Goal: Task Accomplishment & Management: Use online tool/utility

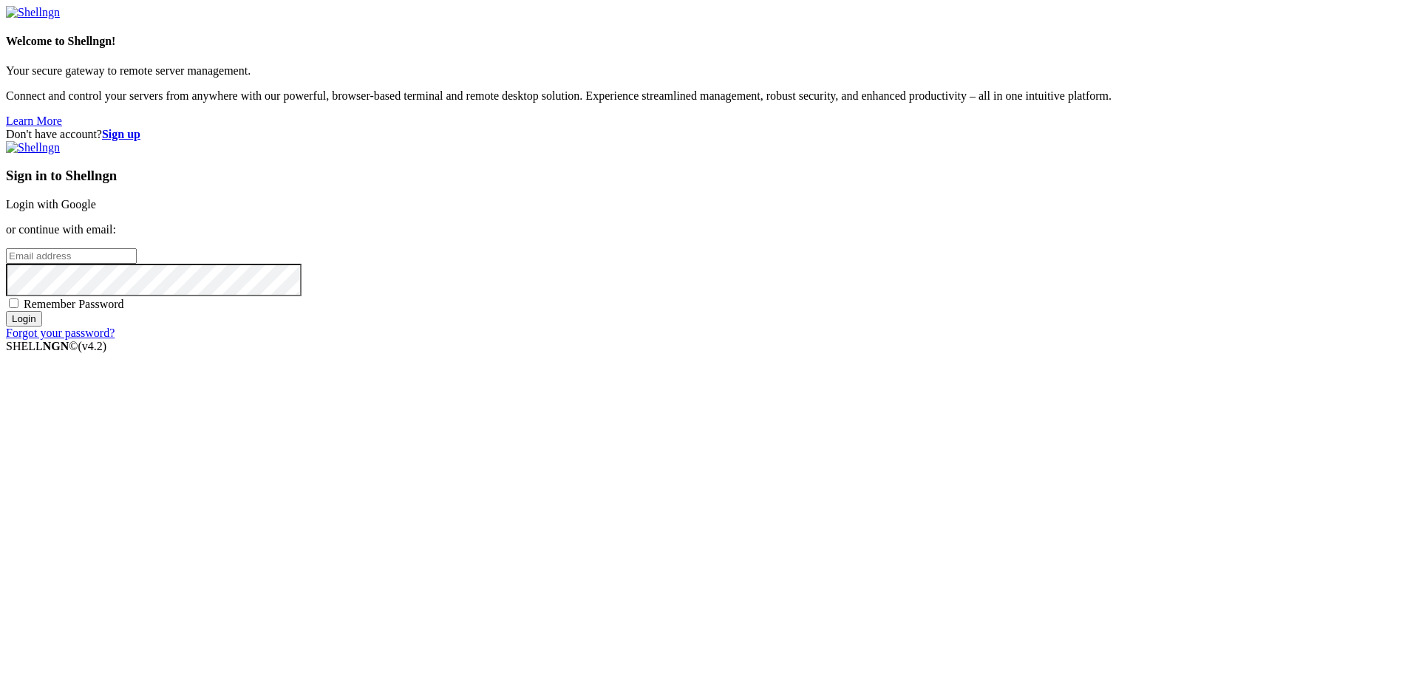
click at [96, 211] on link "Login with Google" at bounding box center [51, 204] width 90 height 13
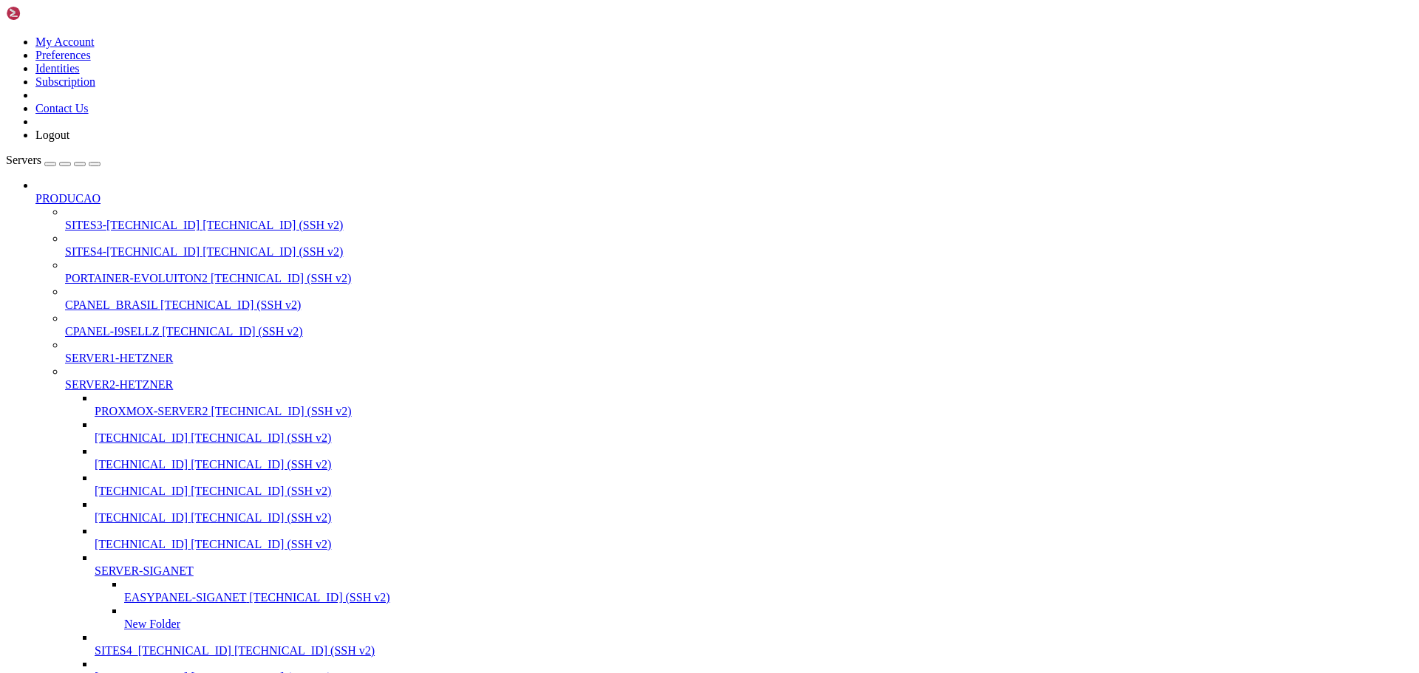
click at [80, 164] on div "button" at bounding box center [80, 164] width 0 height 0
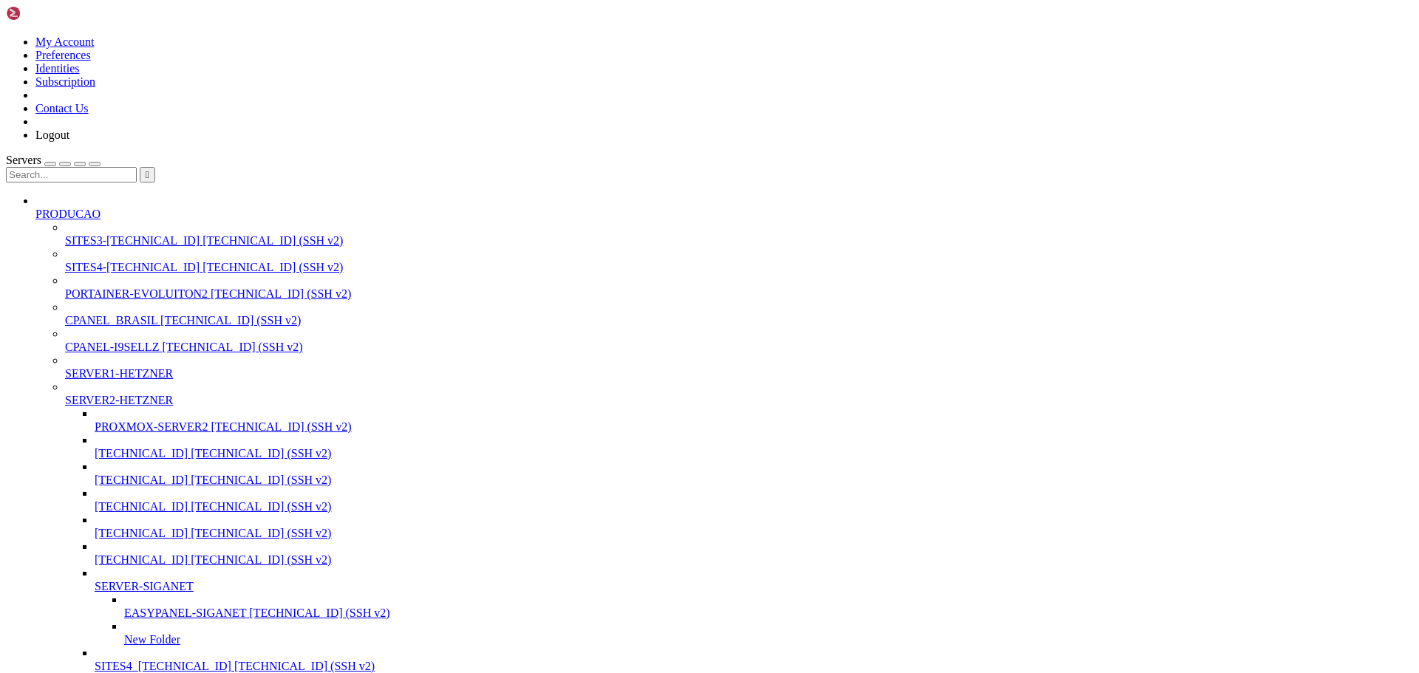
click at [123, 167] on input "text" at bounding box center [71, 175] width 131 height 16
click at [119, 234] on span "SITES3-[TECHNICAL_ID]" at bounding box center [132, 240] width 134 height 13
type input ".13"
click at [119, 234] on span "SITES3-[TECHNICAL_ID]" at bounding box center [132, 240] width 134 height 13
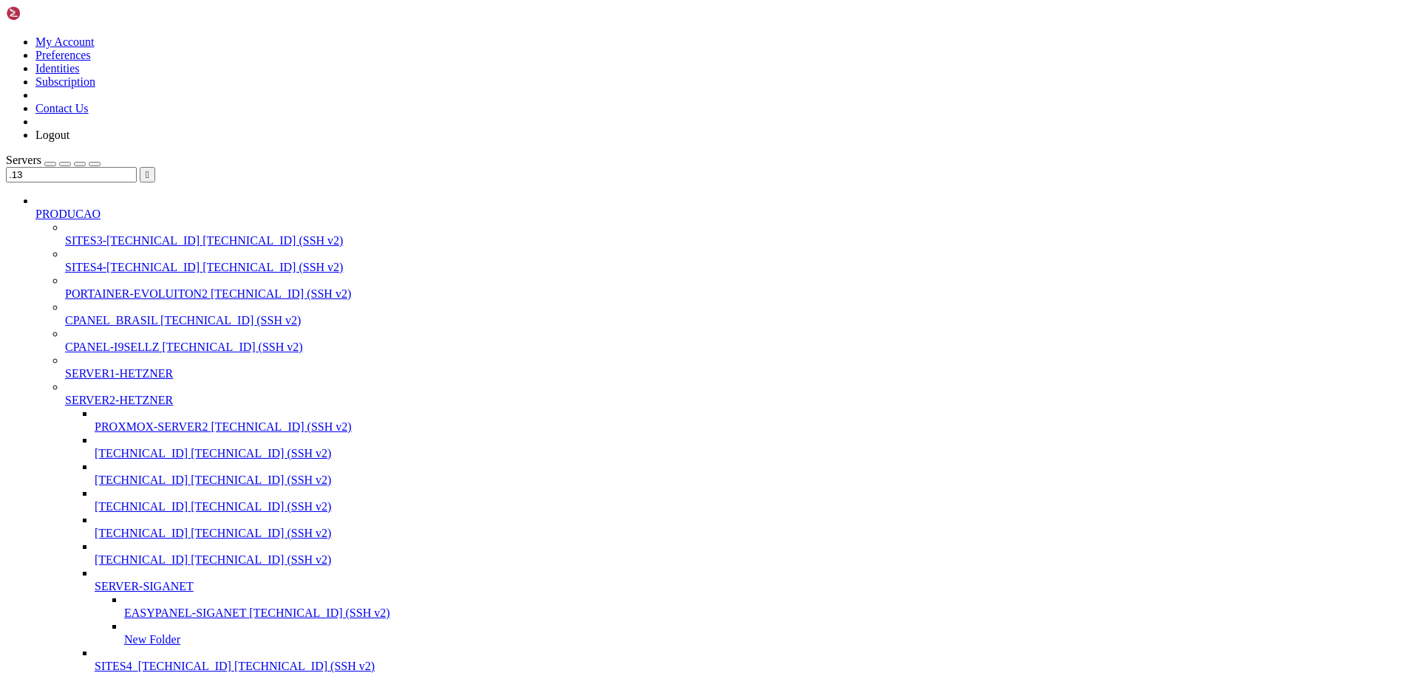
drag, startPoint x: 139, startPoint y: 1850, endPoint x: 44, endPoint y: 1884, distance: 101.0
click at [103, 234] on span "SITES3-[TECHNICAL_ID]" at bounding box center [132, 240] width 134 height 13
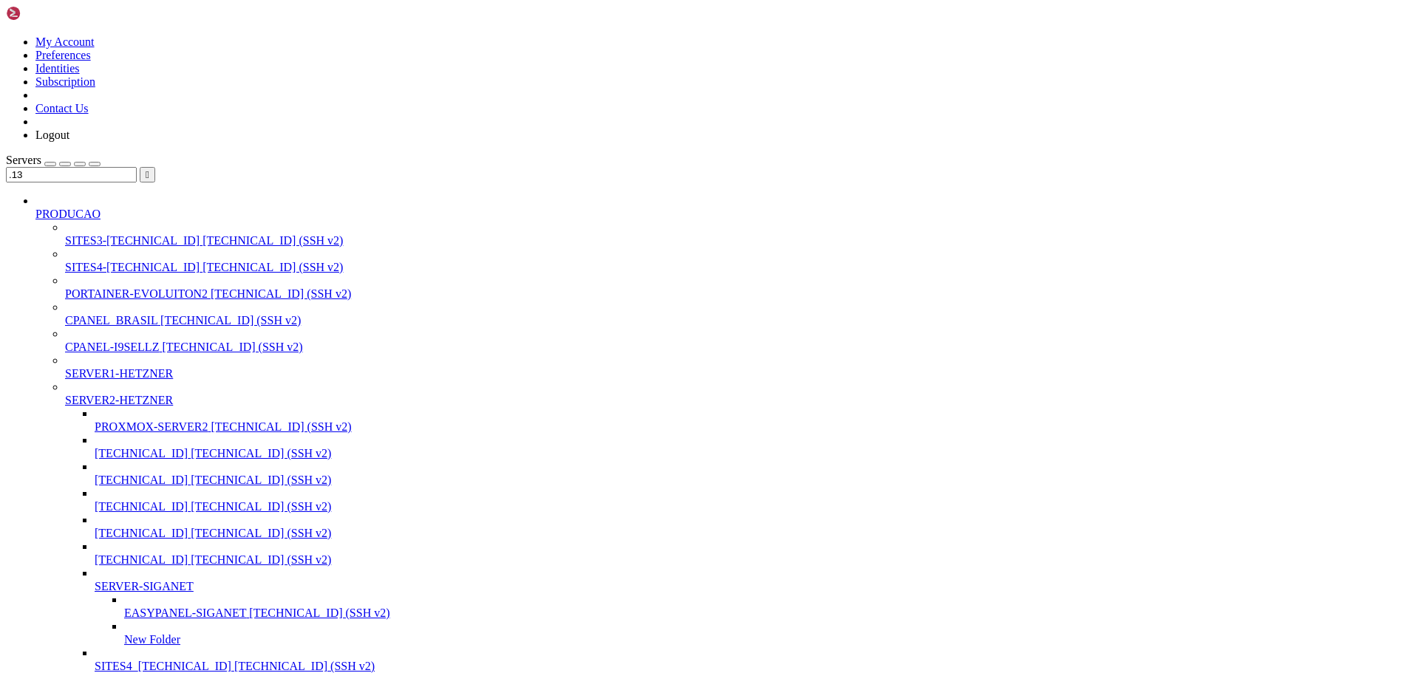
click at [103, 234] on span "SITES3-[TECHNICAL_ID]" at bounding box center [132, 240] width 134 height 13
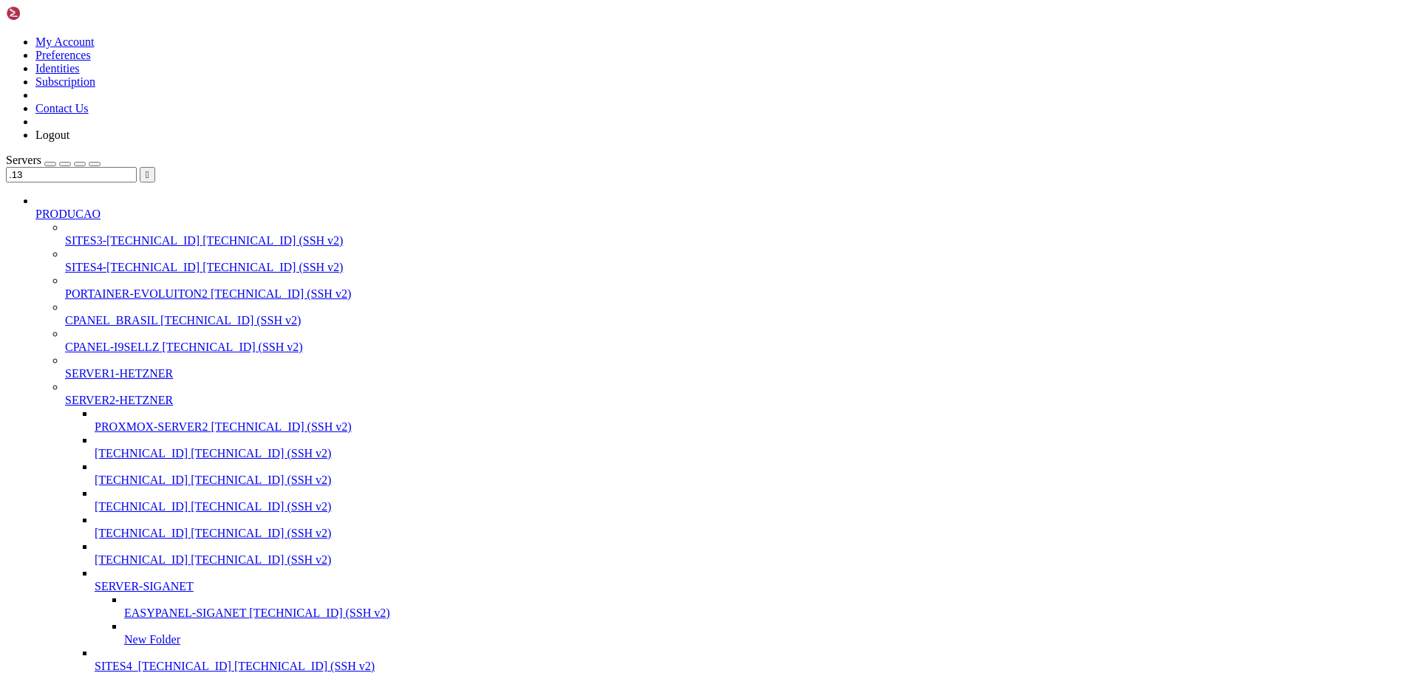
click at [124, 234] on span "SITES3-[TECHNICAL_ID]" at bounding box center [132, 240] width 134 height 13
type input "/root"
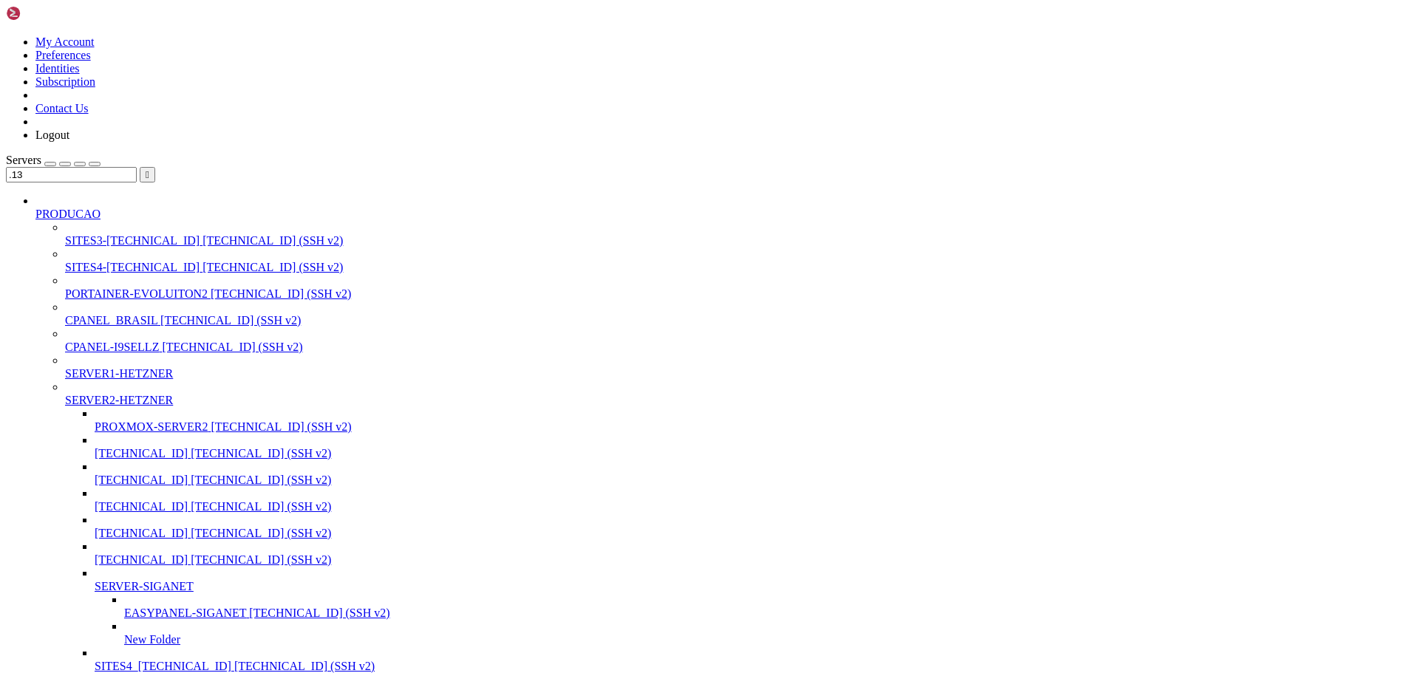
scroll to position [937, 0]
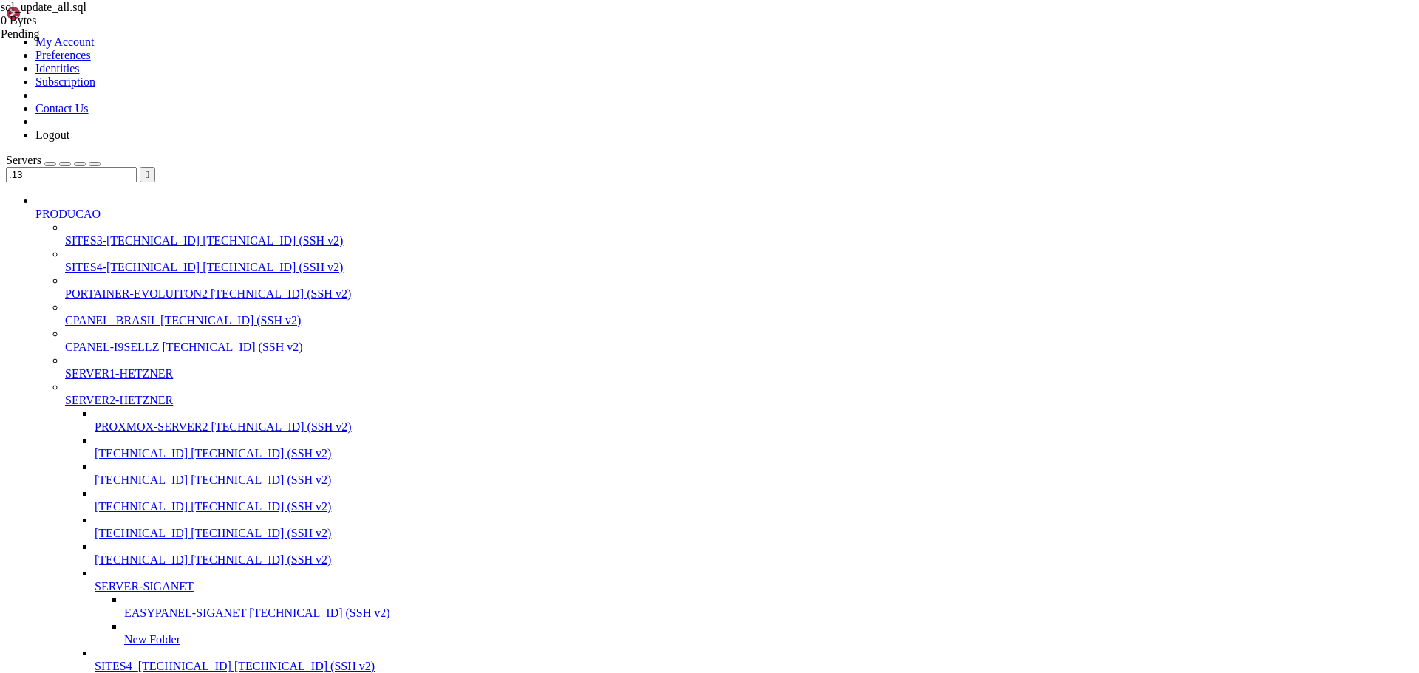
drag, startPoint x: 129, startPoint y: 1917, endPoint x: 202, endPoint y: 1881, distance: 81.3
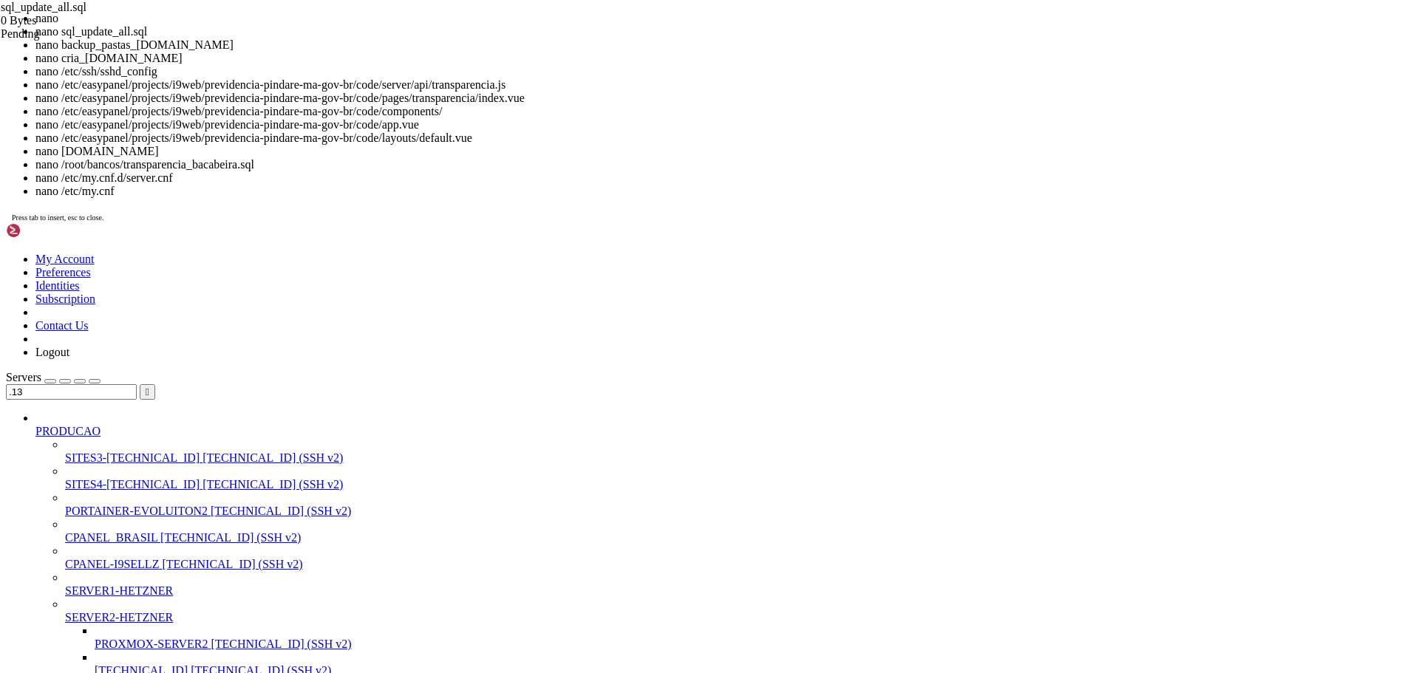
scroll to position [50, 0]
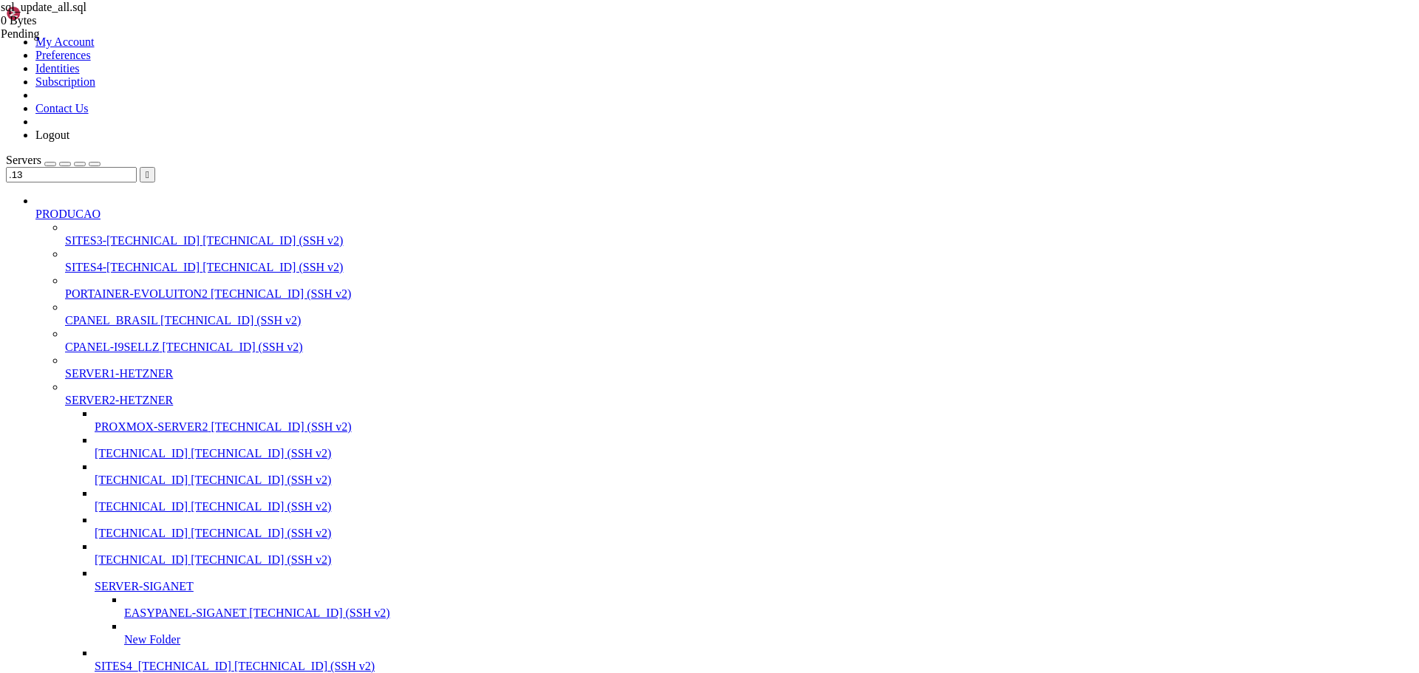
drag, startPoint x: 107, startPoint y: 1898, endPoint x: 435, endPoint y: 1902, distance: 328.1
